Goal: Task Accomplishment & Management: Use online tool/utility

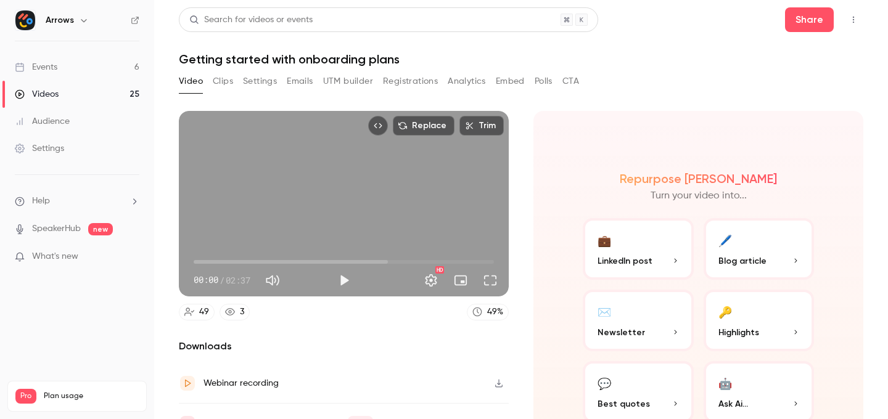
scroll to position [64, 0]
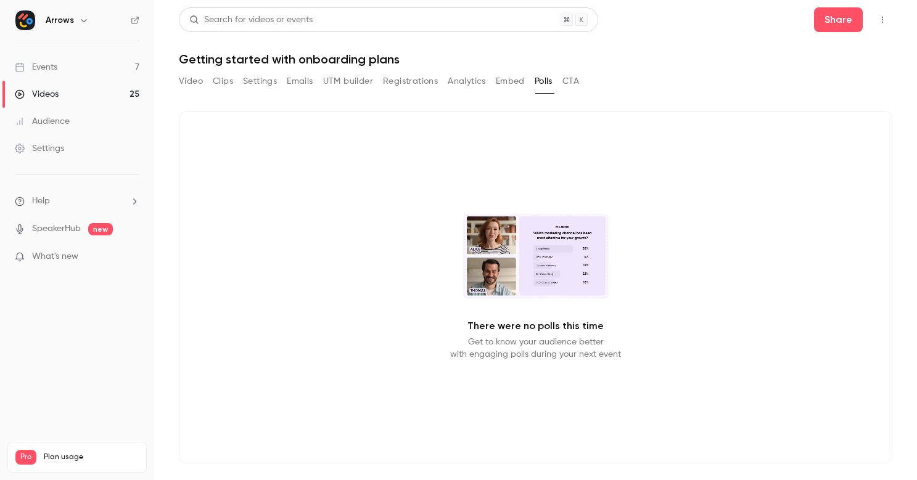
drag, startPoint x: 187, startPoint y: 152, endPoint x: 197, endPoint y: 157, distance: 10.8
click at [191, 152] on div "There were no polls this time Get to know your audience better with engaging po…" at bounding box center [536, 287] width 714 height 353
click at [410, 77] on button "Registrations" at bounding box center [410, 82] width 55 height 20
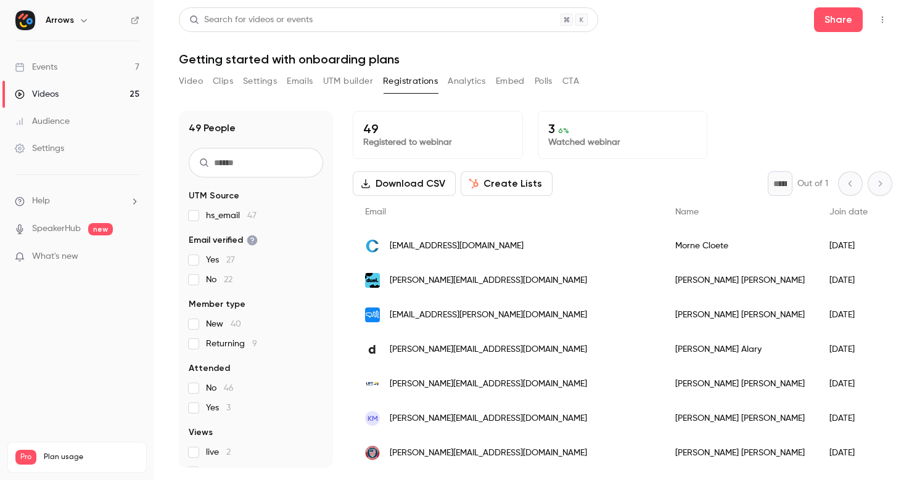
click at [521, 185] on button "Create Lists" at bounding box center [507, 183] width 92 height 25
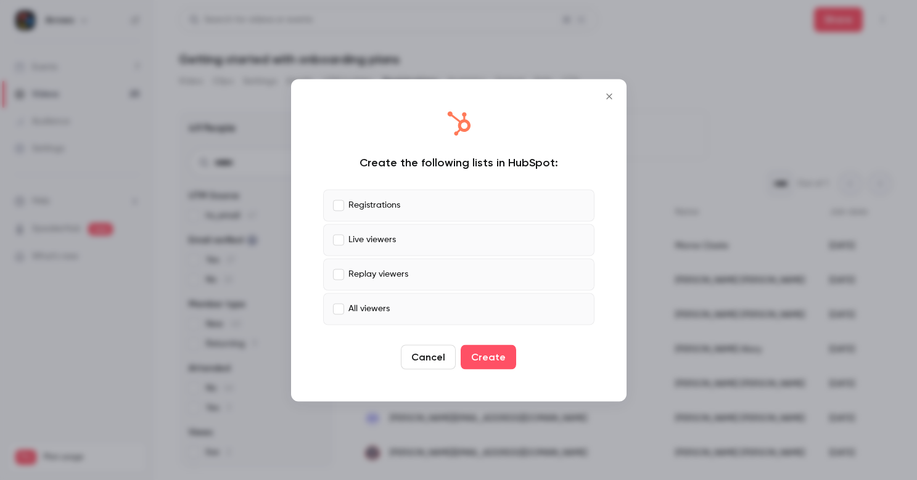
click at [383, 239] on p "Live viewers" at bounding box center [371, 240] width 47 height 13
click at [373, 273] on p "Replay viewers" at bounding box center [378, 274] width 60 height 13
click at [363, 308] on p "All viewers" at bounding box center [368, 309] width 41 height 13
click at [495, 358] on button "Create" at bounding box center [489, 357] width 56 height 25
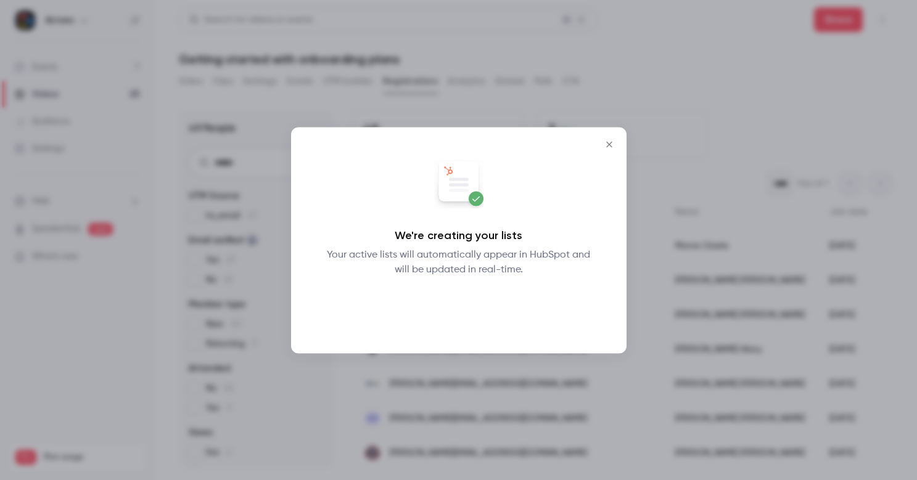
click at [454, 308] on button "Okay" at bounding box center [458, 309] width 45 height 25
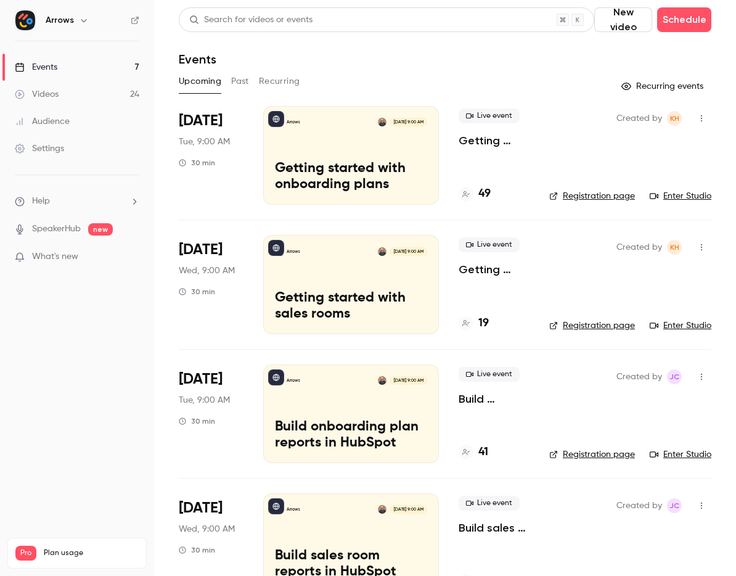
click at [241, 86] on button "Past" at bounding box center [240, 82] width 18 height 20
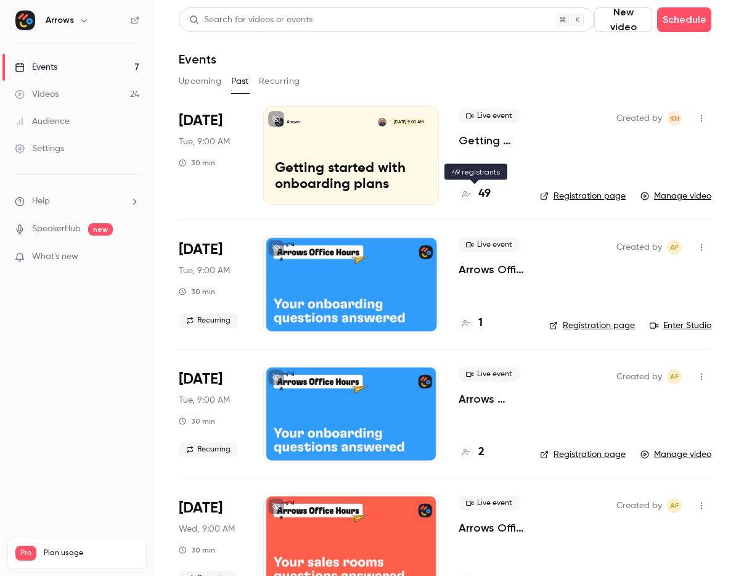
click at [485, 193] on h4 "49" at bounding box center [485, 194] width 12 height 17
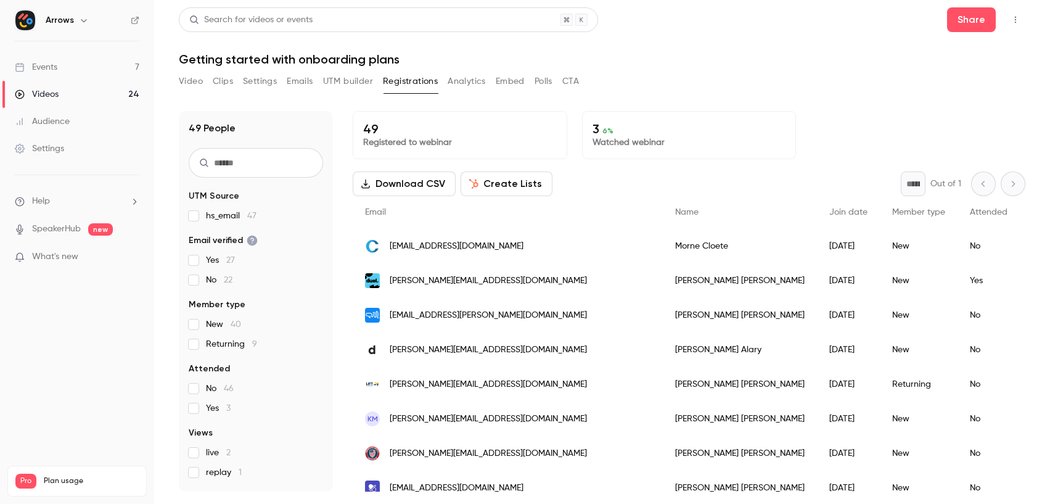
click at [736, 184] on div "* Out of 1" at bounding box center [963, 183] width 125 height 25
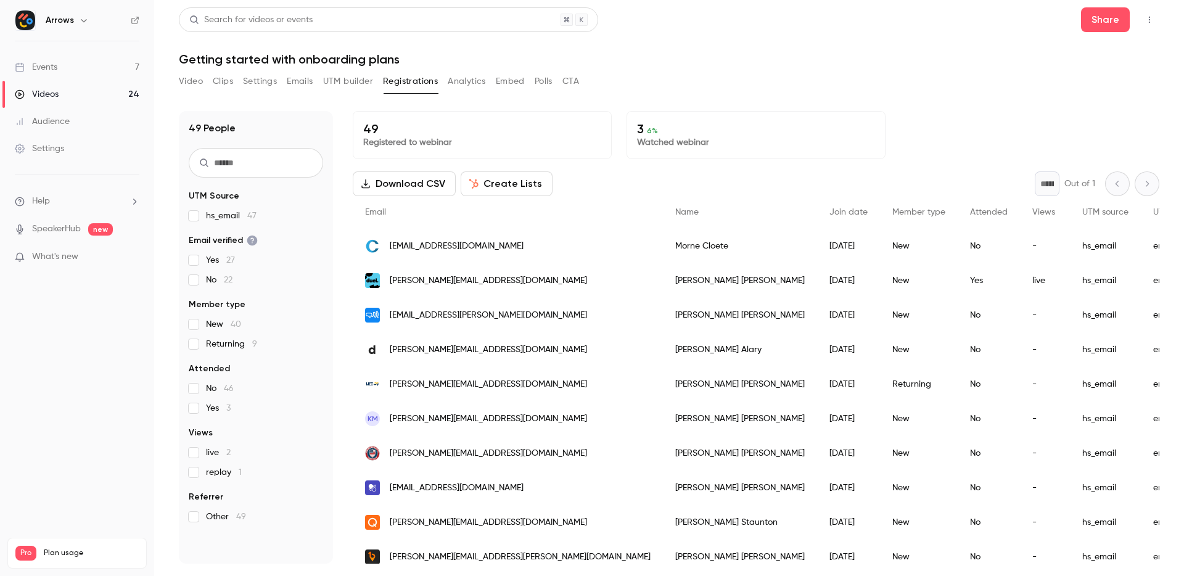
click at [736, 186] on div "* Out of 1" at bounding box center [1097, 183] width 125 height 25
click at [379, 216] on span "Email" at bounding box center [375, 212] width 21 height 9
click at [398, 189] on button "Download CSV" at bounding box center [404, 183] width 103 height 25
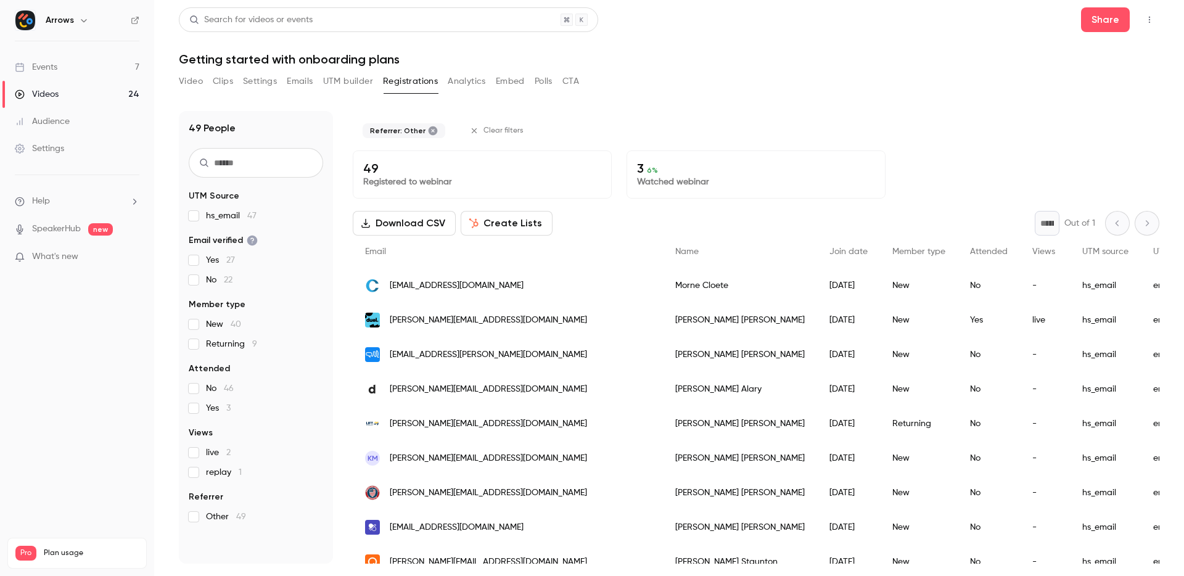
click at [607, 225] on div "Download CSV Create Lists * Out of 1" at bounding box center [756, 223] width 807 height 25
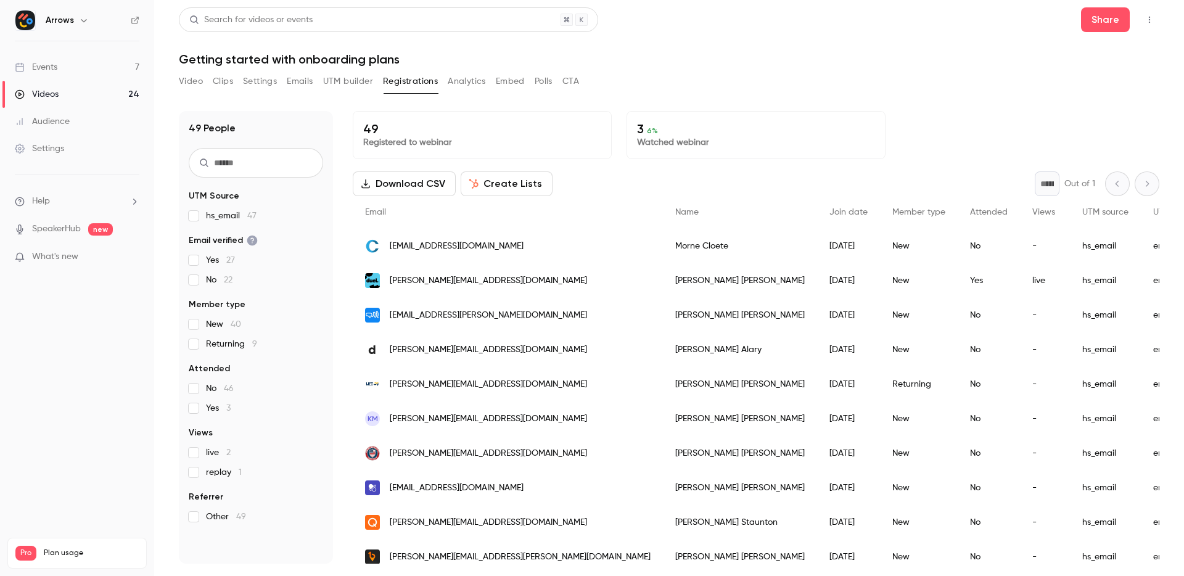
click at [233, 215] on span "hs_email 47" at bounding box center [231, 216] width 51 height 12
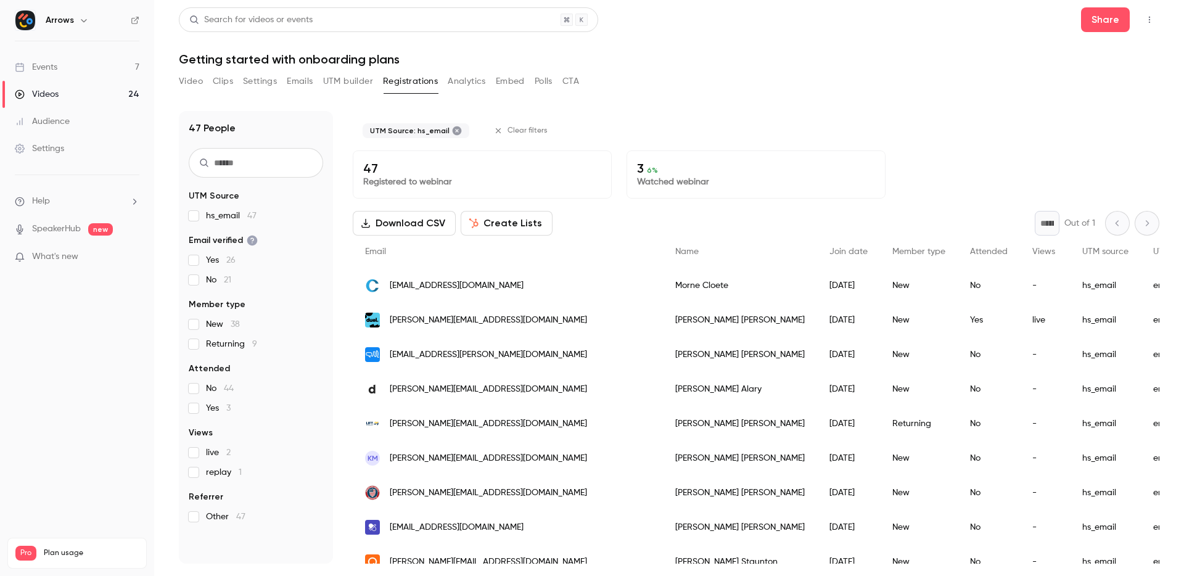
click at [233, 215] on span "hs_email 47" at bounding box center [231, 216] width 51 height 12
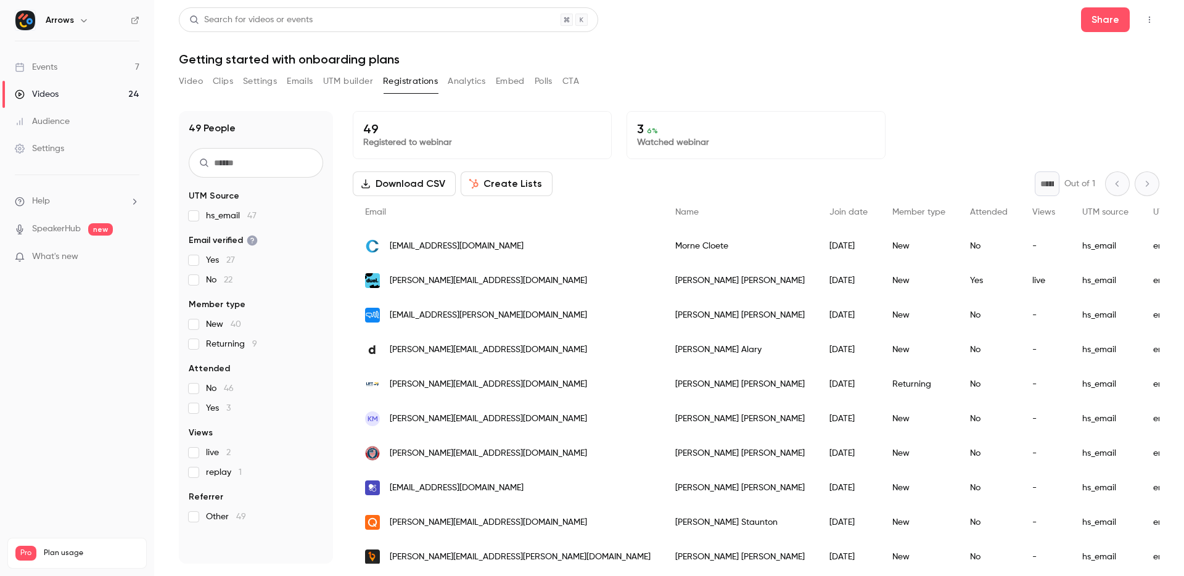
click at [375, 139] on p "Registered to webinar" at bounding box center [482, 142] width 238 height 12
